Goal: Information Seeking & Learning: Learn about a topic

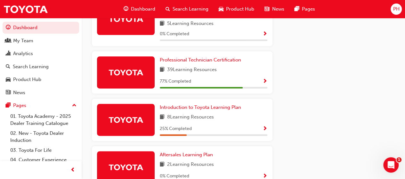
scroll to position [389, 0]
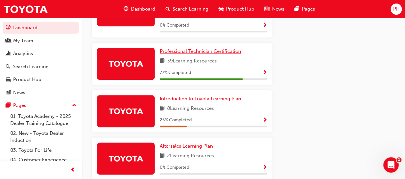
click at [182, 48] on span "Professional Technician Certification" at bounding box center [200, 51] width 81 height 6
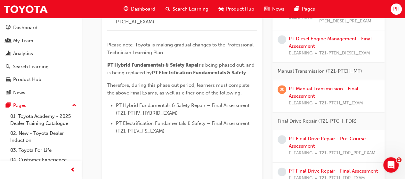
scroll to position [453, 0]
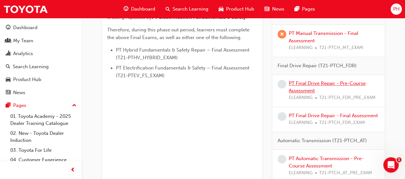
click at [306, 82] on link "PT Final Drive Repair - Pre-Course Assessment" at bounding box center [327, 86] width 77 height 13
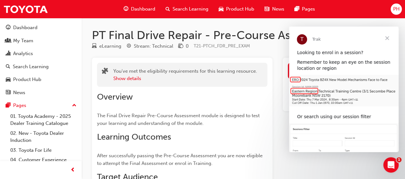
click at [388, 38] on span "Close" at bounding box center [387, 38] width 23 height 23
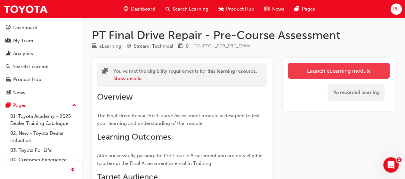
click at [333, 70] on link "Launch eLearning module" at bounding box center [339, 71] width 102 height 16
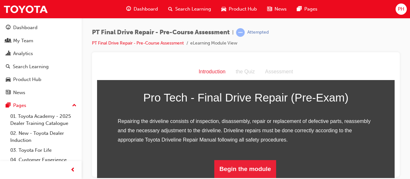
scroll to position [99, 0]
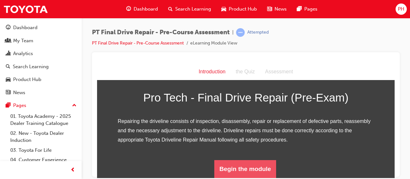
click at [243, 165] on button "Begin the module" at bounding box center [245, 169] width 62 height 18
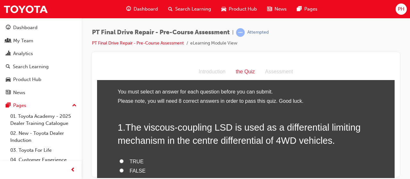
scroll to position [13, 0]
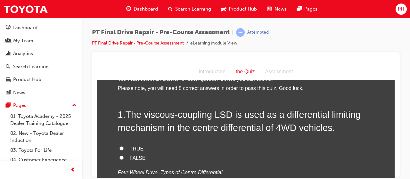
click at [120, 147] on input "TRUE" at bounding box center [121, 148] width 4 height 4
radio input "true"
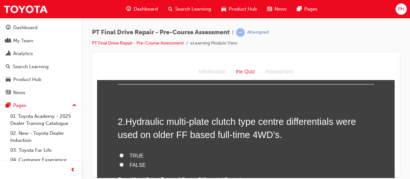
scroll to position [149, 0]
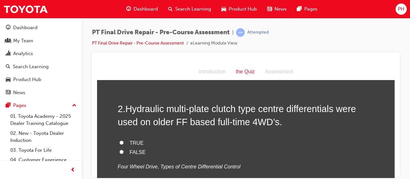
click at [119, 141] on input "TRUE" at bounding box center [121, 142] width 4 height 4
radio input "true"
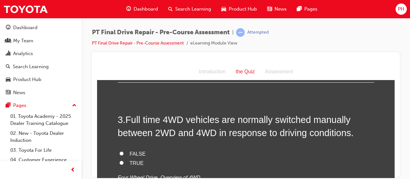
scroll to position [282, 0]
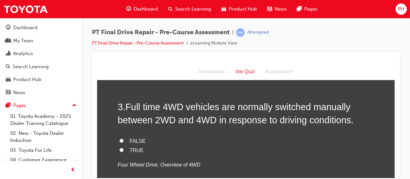
click at [120, 141] on input "FALSE" at bounding box center [121, 140] width 4 height 4
radio input "true"
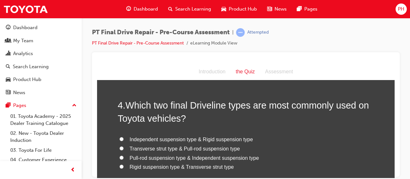
scroll to position [427, 0]
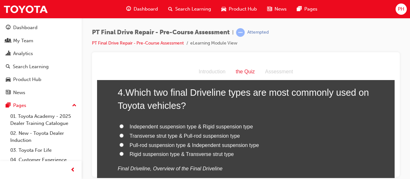
click at [119, 125] on input "Independent suspension type & Rigid suspension type" at bounding box center [121, 126] width 4 height 4
radio input "true"
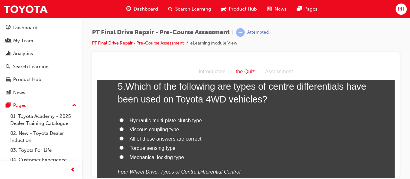
scroll to position [577, 0]
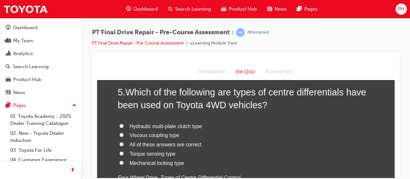
click at [119, 143] on input "All of these answers are correct" at bounding box center [121, 144] width 4 height 4
radio input "true"
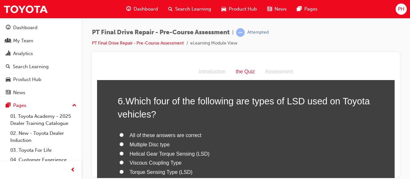
scroll to position [730, 0]
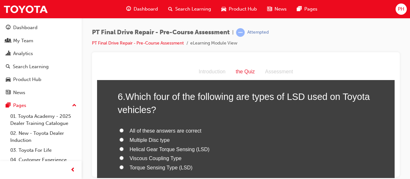
click at [119, 129] on input "All of these answers are correct" at bounding box center [121, 130] width 4 height 4
radio input "true"
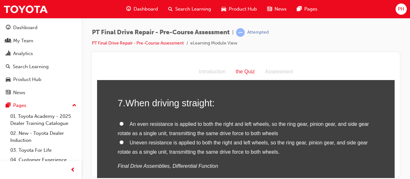
scroll to position [892, 0]
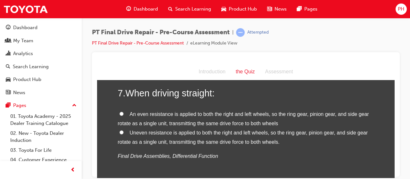
click at [119, 113] on input "An even resistance is applied to both the right and left wheels, so the ring ge…" at bounding box center [121, 113] width 4 height 4
radio input "true"
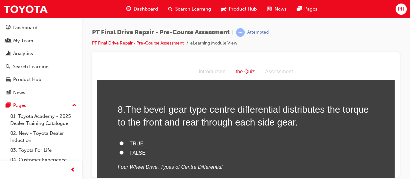
scroll to position [1025, 0]
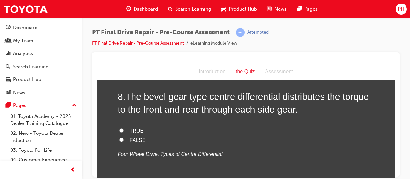
click at [119, 128] on input "TRUE" at bounding box center [121, 130] width 4 height 4
radio input "true"
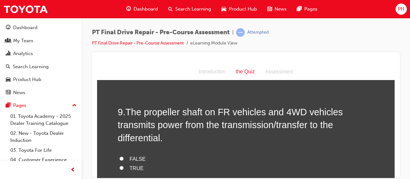
scroll to position [1153, 0]
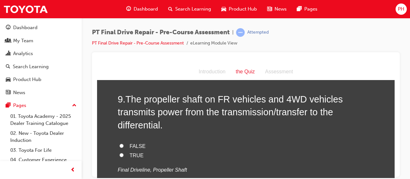
click at [119, 153] on input "TRUE" at bounding box center [121, 155] width 4 height 4
radio input "true"
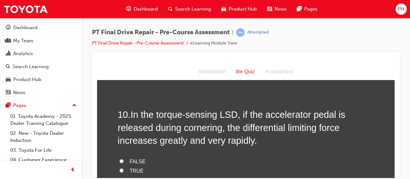
scroll to position [1294, 0]
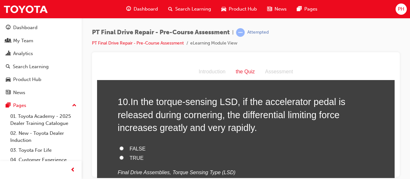
click at [119, 147] on input "FALSE" at bounding box center [121, 148] width 4 height 4
radio input "true"
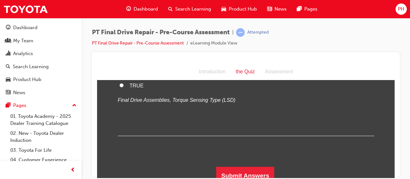
scroll to position [1371, 0]
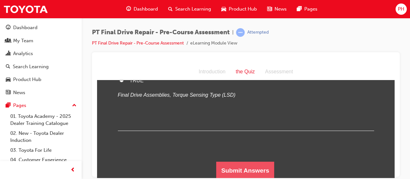
click at [260, 166] on button "Submit Answers" at bounding box center [245, 170] width 58 height 18
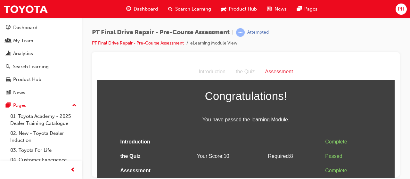
scroll to position [0, 0]
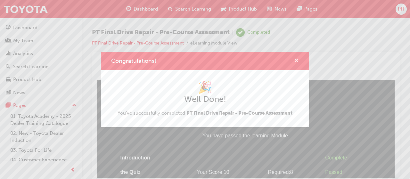
click at [296, 61] on span "cross-icon" at bounding box center [296, 61] width 5 height 6
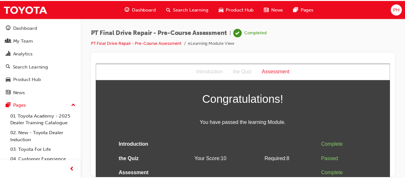
scroll to position [15, 0]
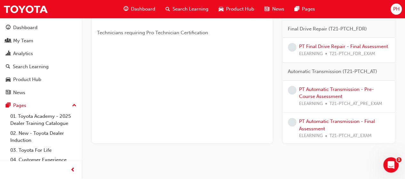
scroll to position [431, 0]
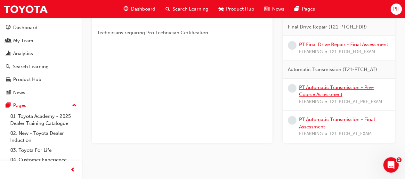
click at [328, 94] on link "PT Automatic Transmission - Pre-Course Assessment" at bounding box center [336, 91] width 75 height 13
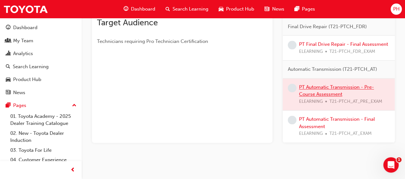
scroll to position [153, 0]
click at [328, 94] on div at bounding box center [339, 94] width 112 height 32
click at [325, 93] on div at bounding box center [339, 94] width 112 height 32
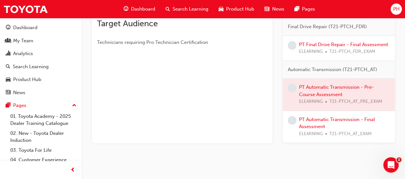
click at [206, 111] on div "You've met the eligibility requirements for this learning resource. Show detail…" at bounding box center [182, 23] width 181 height 239
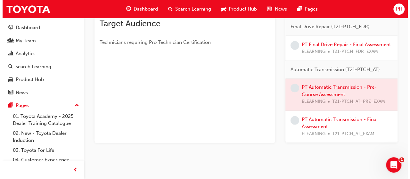
scroll to position [0, 0]
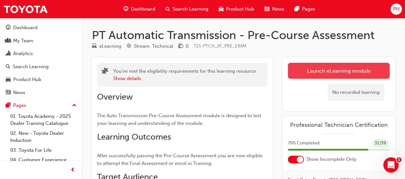
click at [332, 69] on link "Launch eLearning module" at bounding box center [339, 71] width 102 height 16
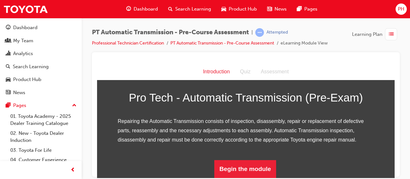
scroll to position [99, 0]
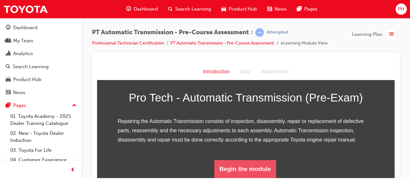
click at [241, 167] on button "Begin the module" at bounding box center [245, 169] width 62 height 18
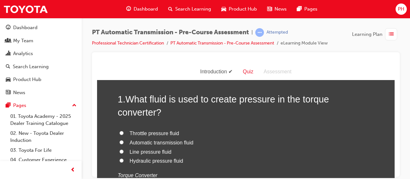
scroll to position [38, 0]
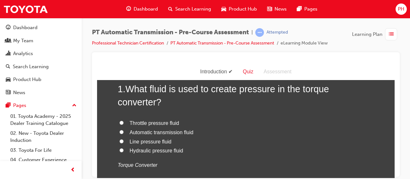
click at [119, 132] on input "Automatic transmission fluid" at bounding box center [121, 132] width 4 height 4
radio input "true"
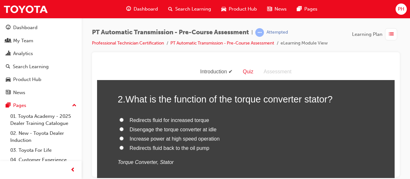
scroll to position [184, 0]
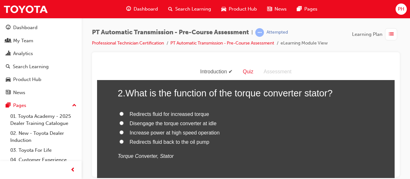
click at [120, 112] on input "Redirects fluid for increased torque" at bounding box center [121, 113] width 4 height 4
radio input "true"
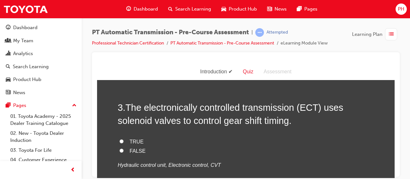
scroll to position [312, 0]
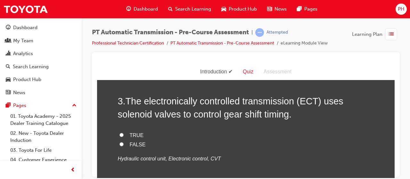
click at [119, 134] on input "TRUE" at bounding box center [121, 135] width 4 height 4
radio input "true"
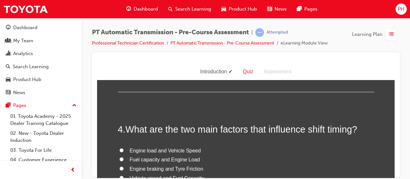
scroll to position [444, 0]
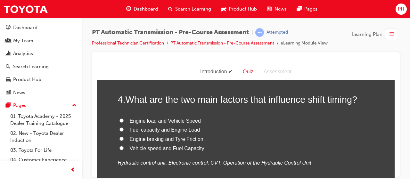
click at [119, 119] on input "Engine load and Vehicle Speed" at bounding box center [121, 120] width 4 height 4
radio input "true"
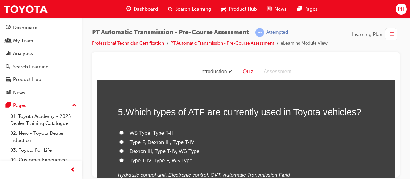
scroll to position [581, 0]
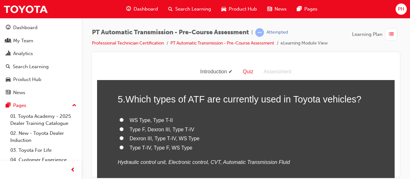
click at [119, 138] on input "Dexron III, Type T-IV, WS Type" at bounding box center [121, 138] width 4 height 4
radio input "true"
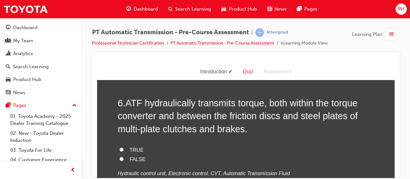
scroll to position [713, 0]
click at [119, 149] on input "TRUE" at bounding box center [121, 149] width 4 height 4
radio input "true"
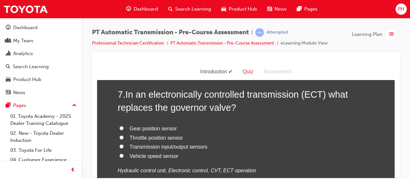
scroll to position [871, 0]
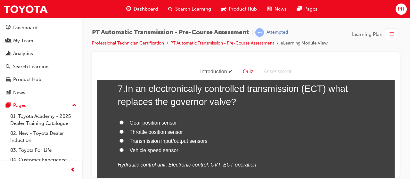
click at [119, 149] on input "Vehicle speed sensor" at bounding box center [121, 150] width 4 height 4
radio input "true"
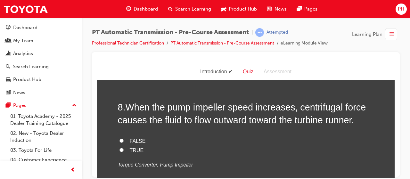
scroll to position [1008, 0]
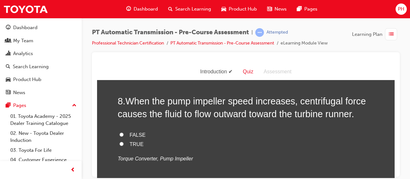
click at [119, 144] on input "TRUE" at bounding box center [121, 144] width 4 height 4
radio input "true"
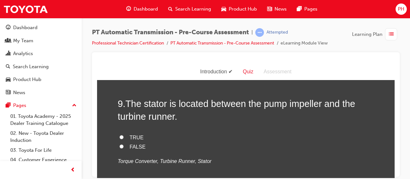
scroll to position [1153, 0]
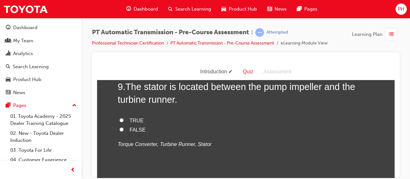
click at [119, 119] on input "TRUE" at bounding box center [121, 120] width 4 height 4
radio input "true"
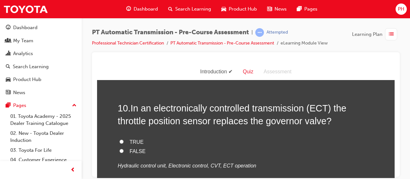
scroll to position [1268, 0]
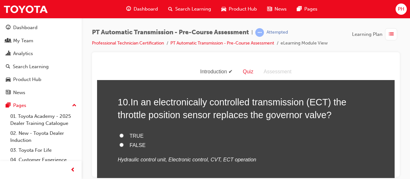
click at [119, 143] on input "FALSE" at bounding box center [121, 145] width 4 height 4
radio input "true"
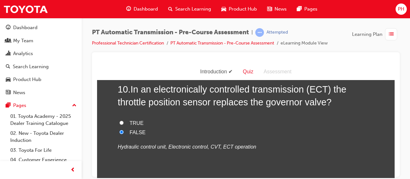
scroll to position [1333, 0]
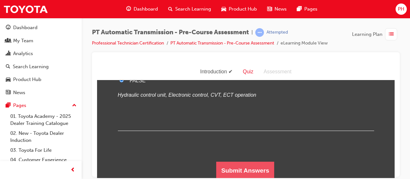
click at [256, 167] on button "Submit Answers" at bounding box center [245, 170] width 58 height 18
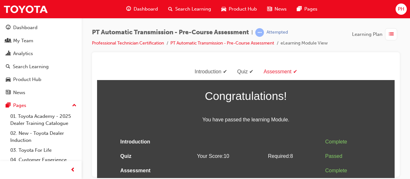
scroll to position [0, 0]
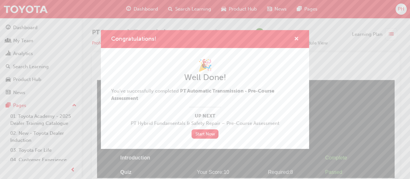
click at [297, 39] on span "cross-icon" at bounding box center [296, 40] width 5 height 6
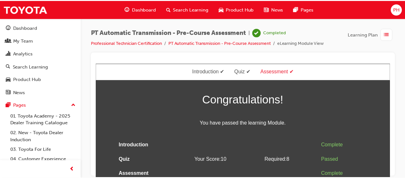
scroll to position [15, 0]
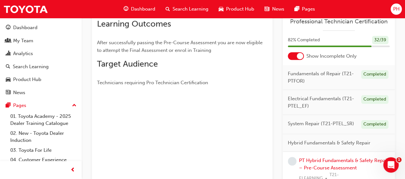
scroll to position [103, 0]
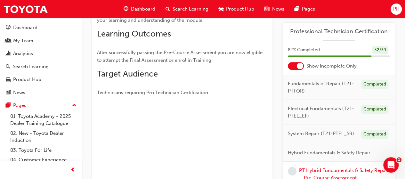
click at [290, 64] on div at bounding box center [296, 66] width 16 height 8
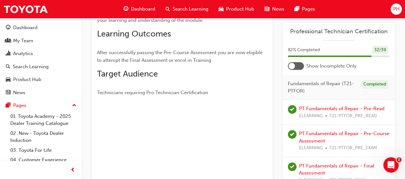
click at [300, 66] on div at bounding box center [296, 66] width 16 height 8
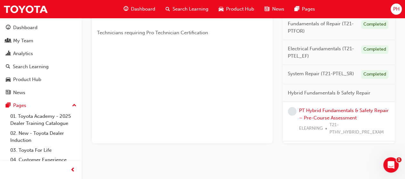
scroll to position [6, 0]
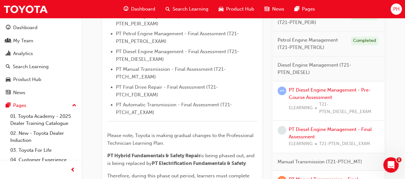
scroll to position [307, 0]
